Goal: Register for event/course

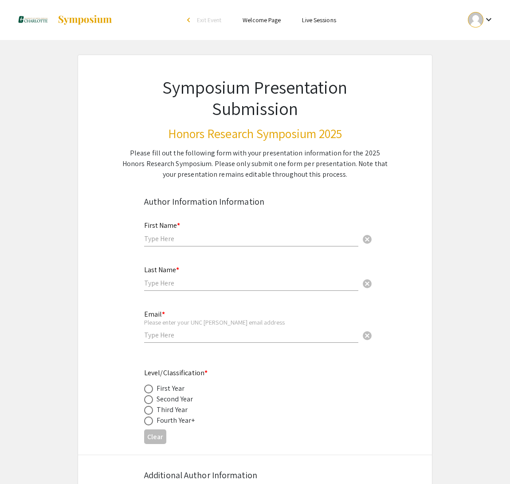
click at [257, 22] on link "Welcome Page" at bounding box center [262, 20] width 38 height 8
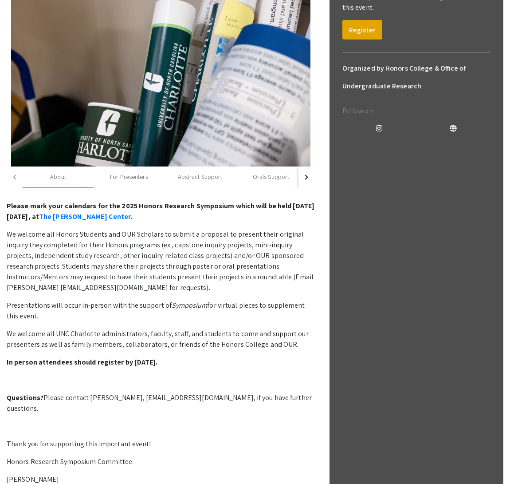
scroll to position [128, 0]
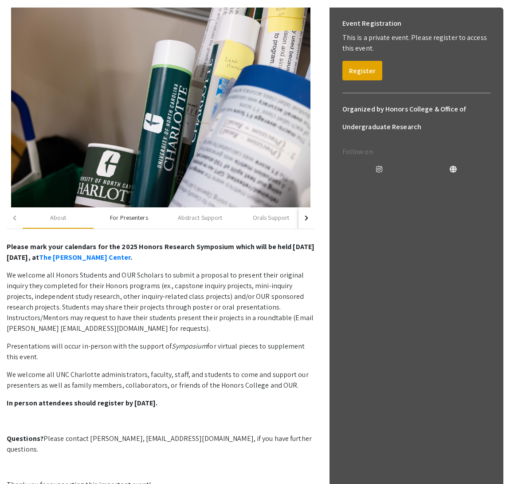
click at [116, 217] on div "For Presenters" at bounding box center [129, 217] width 38 height 9
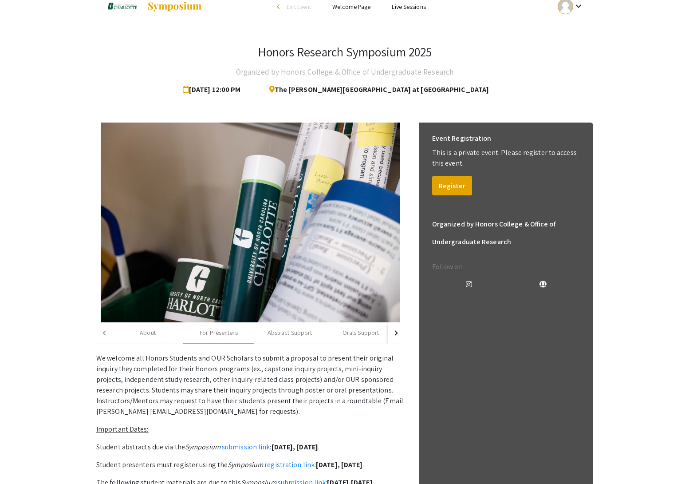
scroll to position [0, 0]
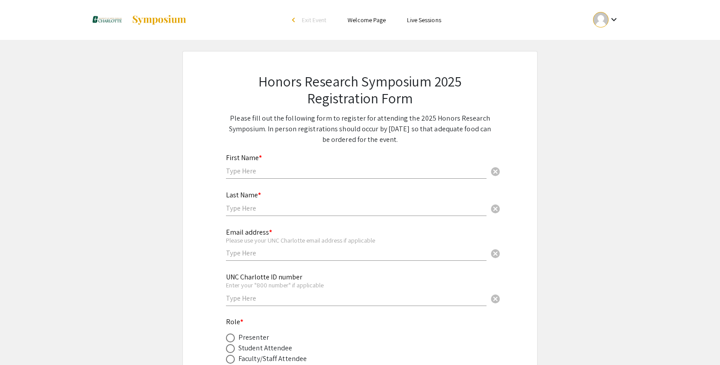
click at [375, 21] on link "Welcome Page" at bounding box center [366, 20] width 38 height 8
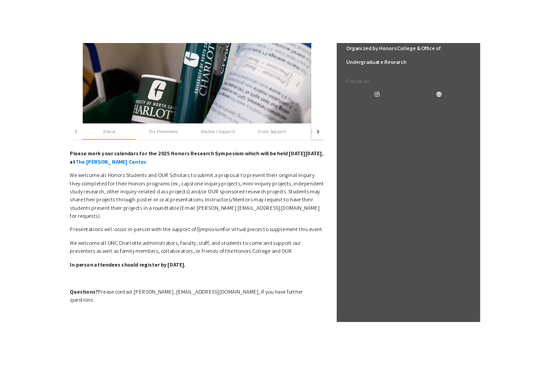
scroll to position [229, 0]
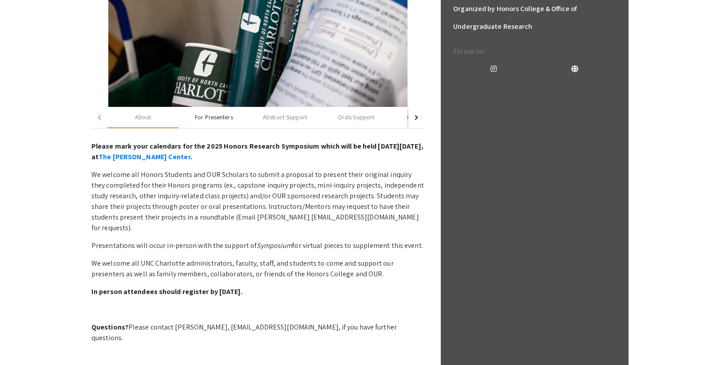
click at [215, 118] on div "For Presenters" at bounding box center [214, 117] width 38 height 9
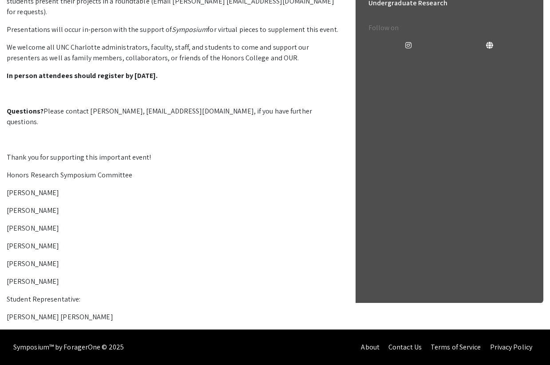
scroll to position [246, 0]
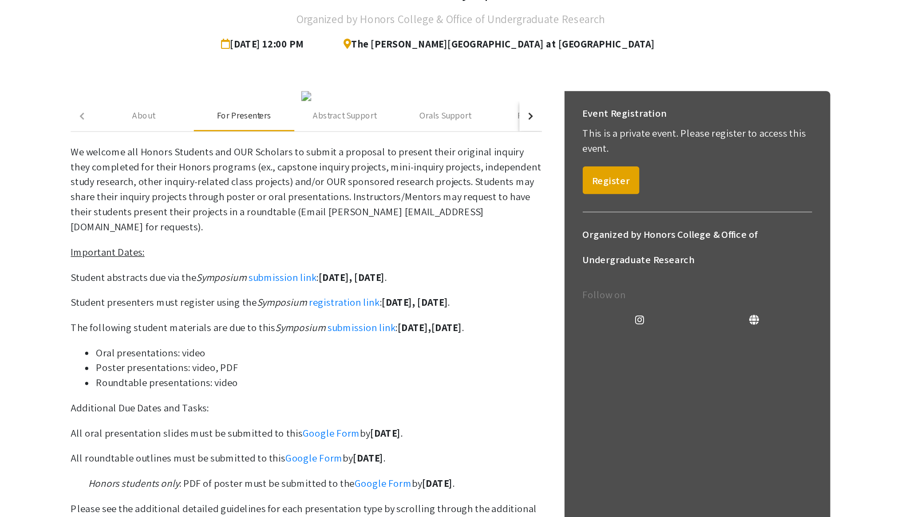
scroll to position [80, 0]
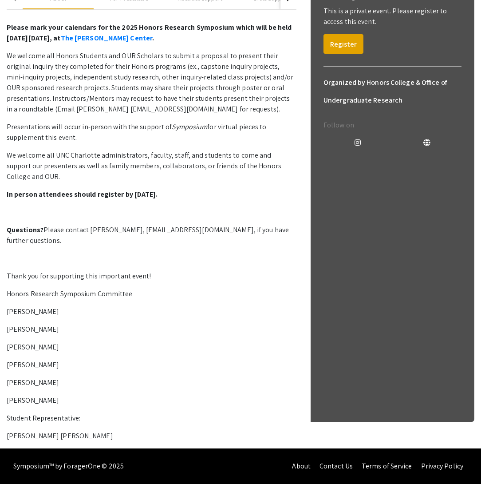
scroll to position [169, 0]
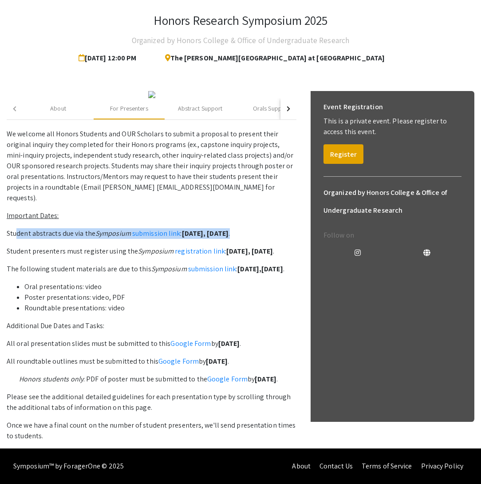
drag, startPoint x: 254, startPoint y: 286, endPoint x: 12, endPoint y: 288, distance: 242.3
click at [12, 239] on p "Student abstracts due via the Symposium submission link : Monday, October 20 ." at bounding box center [152, 233] width 290 height 11
click at [273, 256] on strong "November 7" at bounding box center [263, 250] width 22 height 9
drag, startPoint x: 290, startPoint y: 303, endPoint x: 6, endPoint y: 284, distance: 284.6
click at [7, 284] on p "We welcome all Honors Students and OUR Scholars to submit a proposal to present…" at bounding box center [152, 285] width 290 height 312
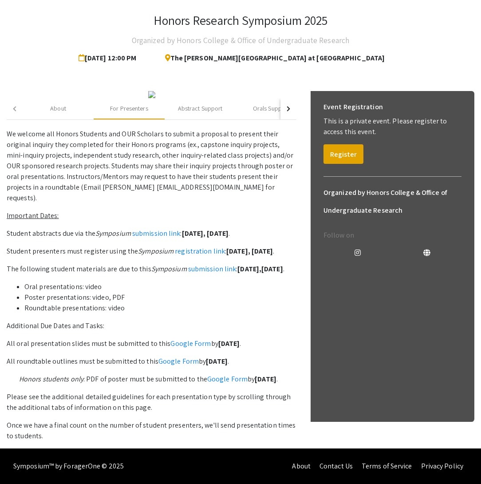
copy p "Student abstracts due via the Symposium submission link : Monday, October 20 . …"
